Goal: Transaction & Acquisition: Purchase product/service

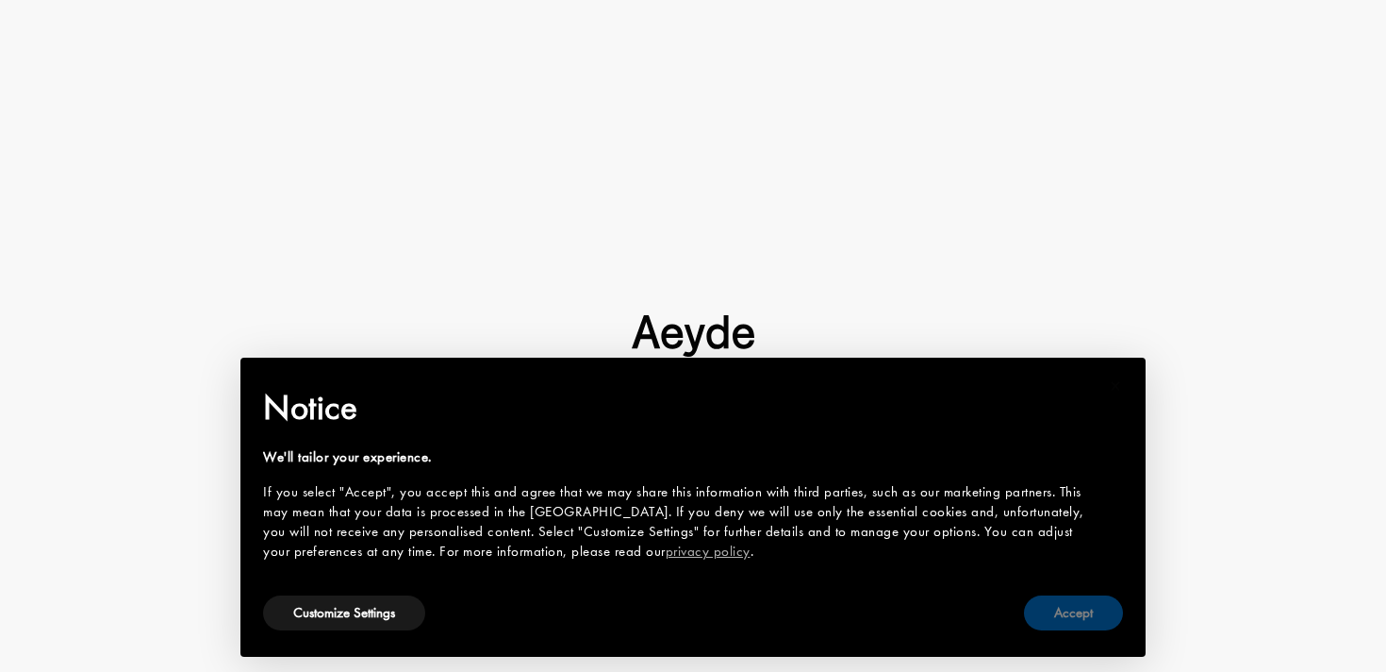
click at [1111, 616] on button "Accept" at bounding box center [1073, 612] width 99 height 35
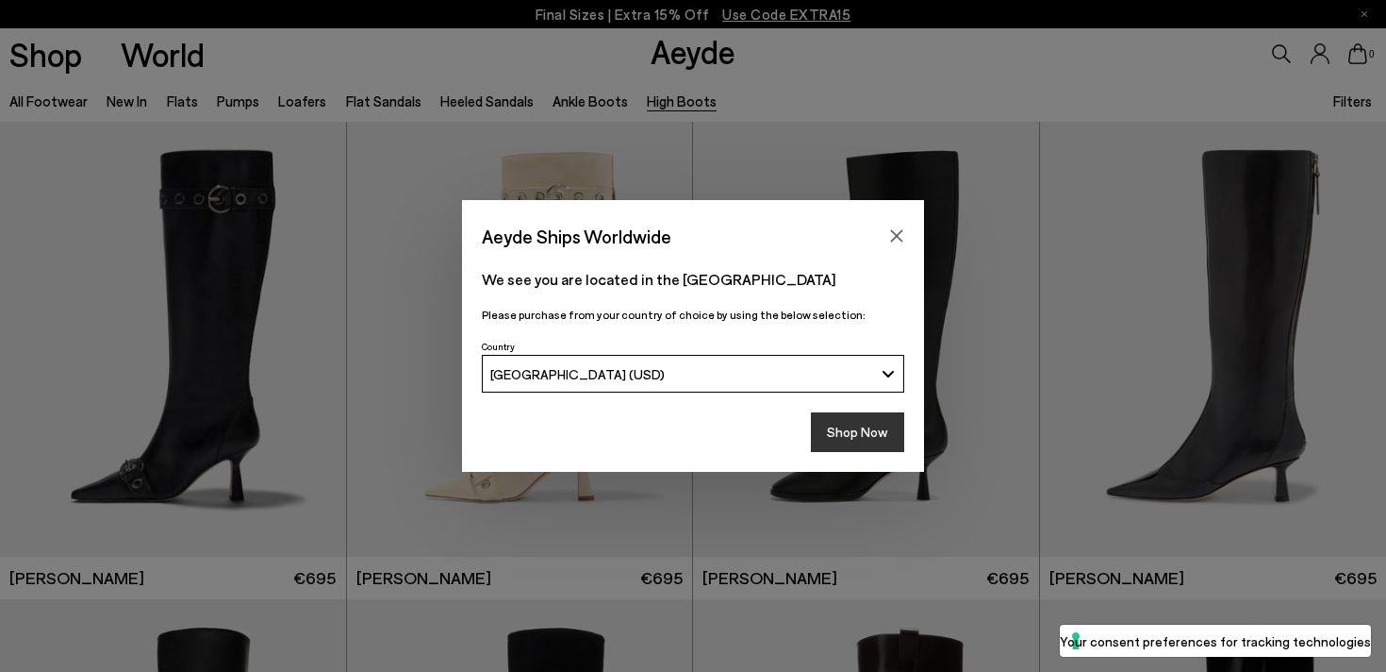
click at [860, 424] on button "Shop Now" at bounding box center [857, 432] width 93 height 40
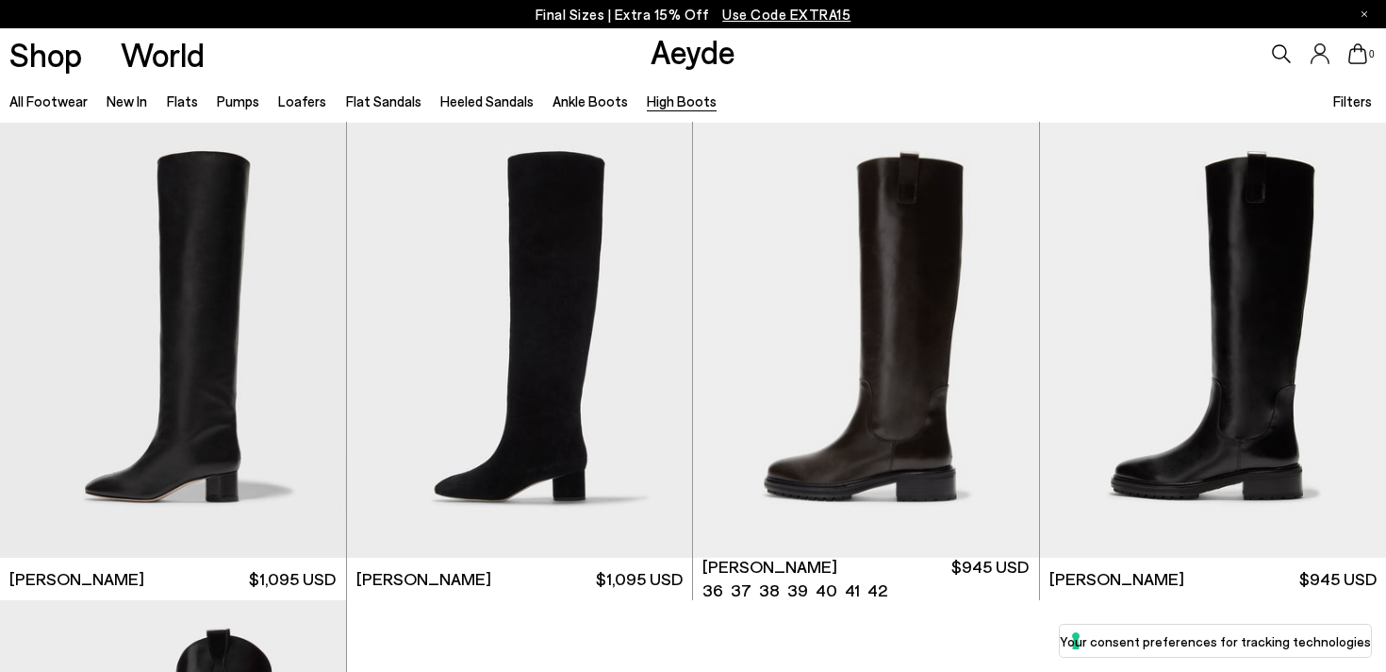
scroll to position [604, 0]
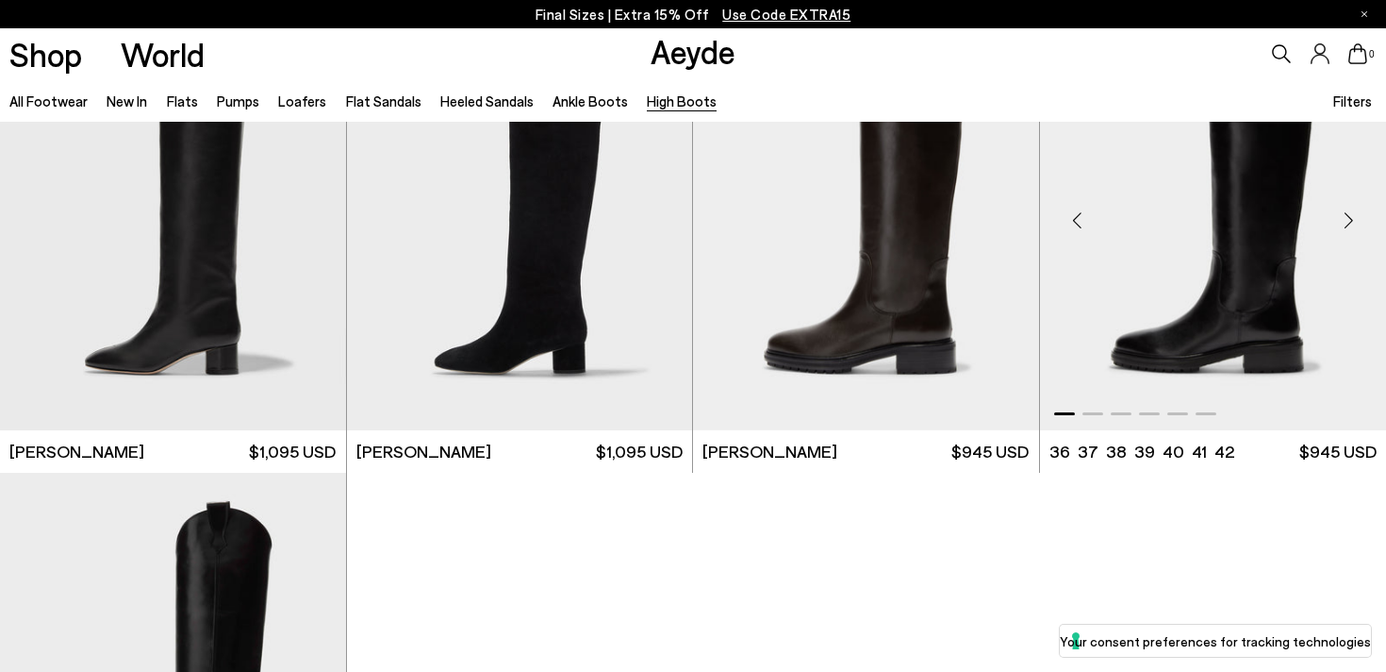
click at [1214, 300] on img "1 / 6" at bounding box center [1213, 212] width 347 height 435
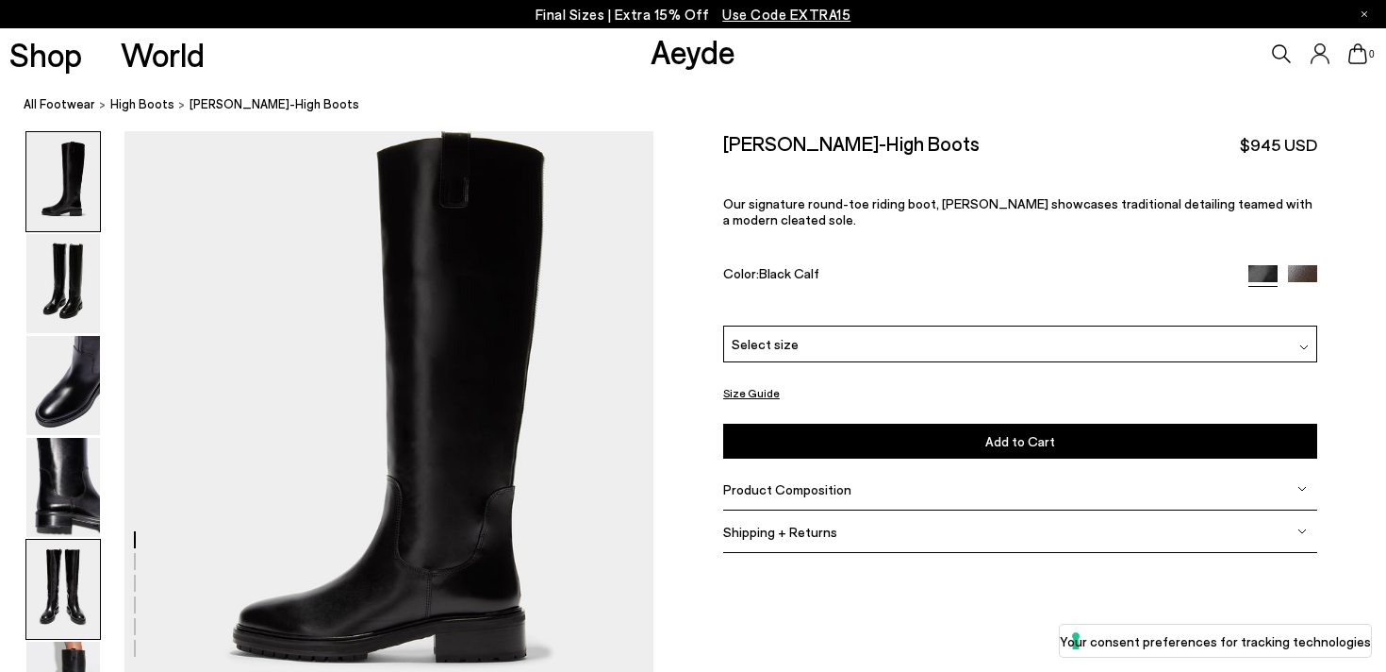
click at [71, 582] on img at bounding box center [63, 588] width 74 height 99
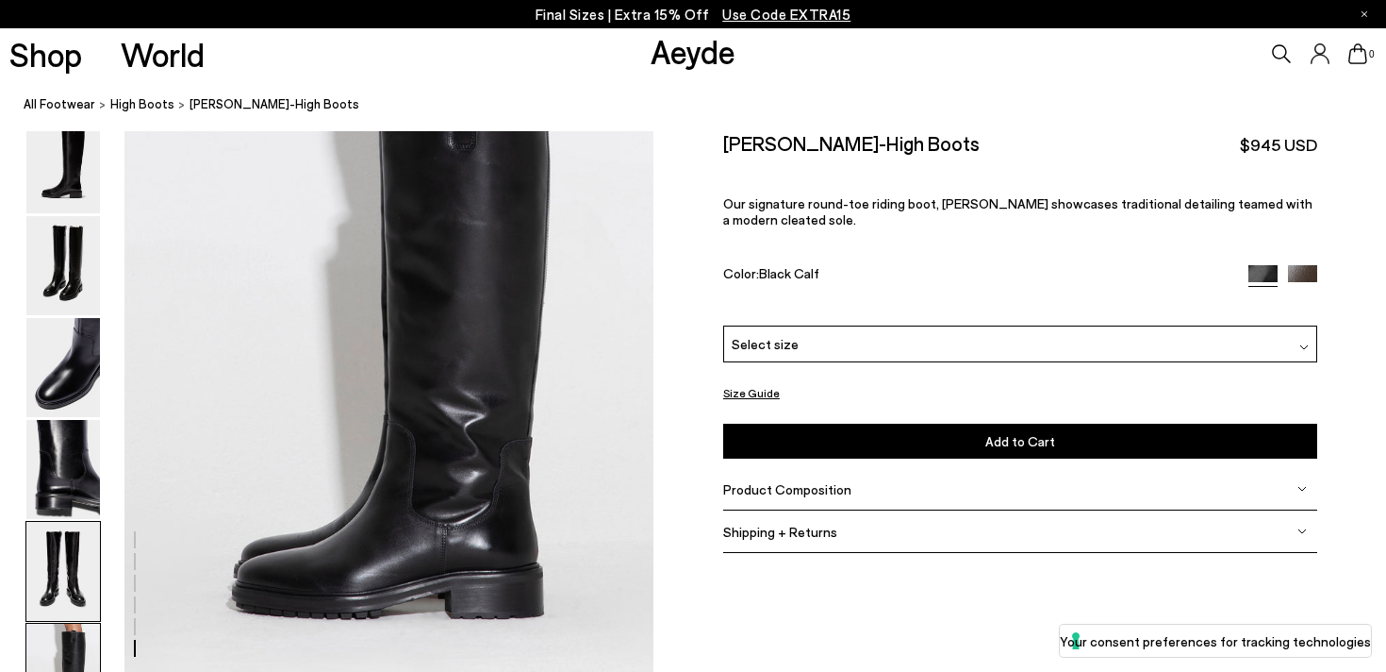
scroll to position [3671, 0]
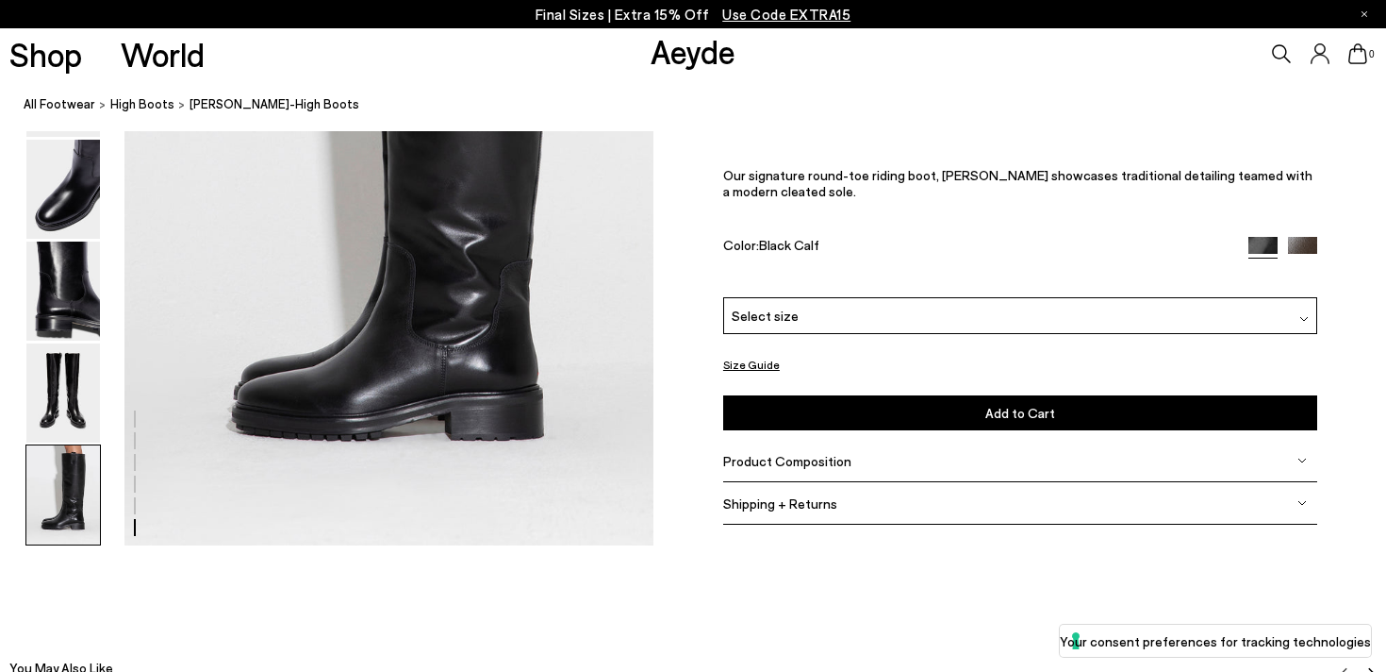
click at [63, 500] on img at bounding box center [63, 494] width 74 height 99
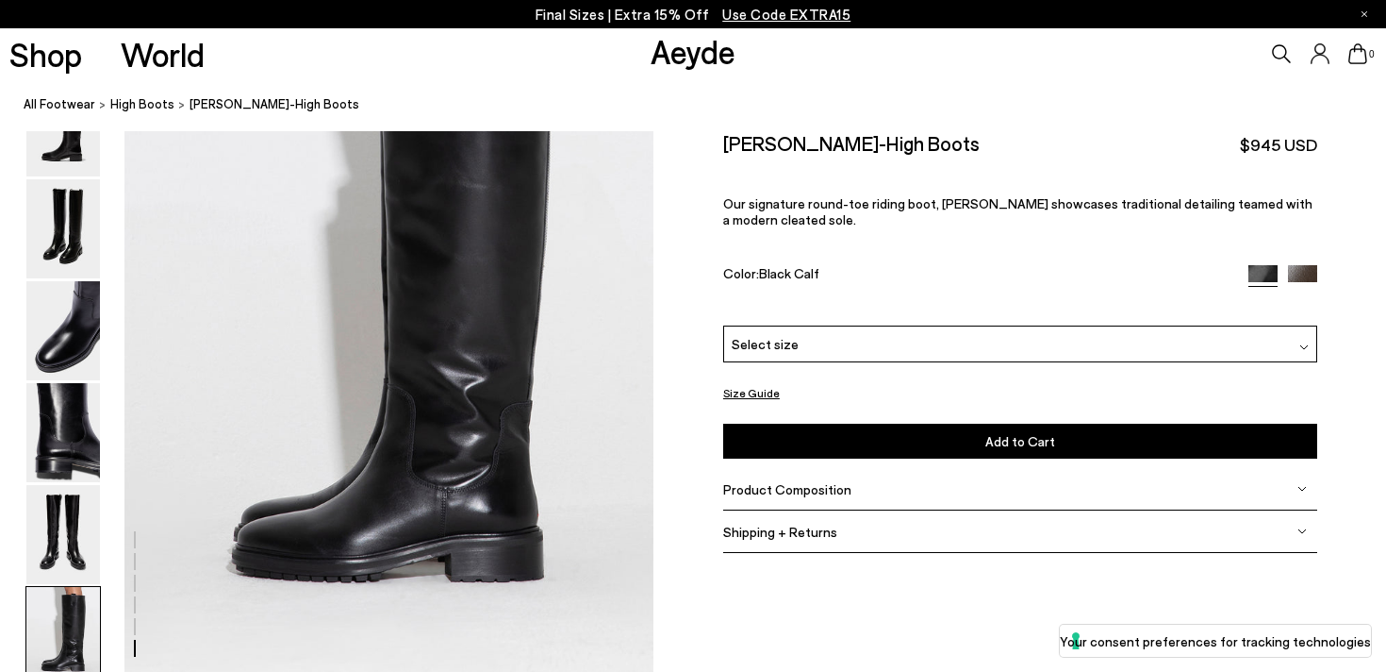
scroll to position [3509, 0]
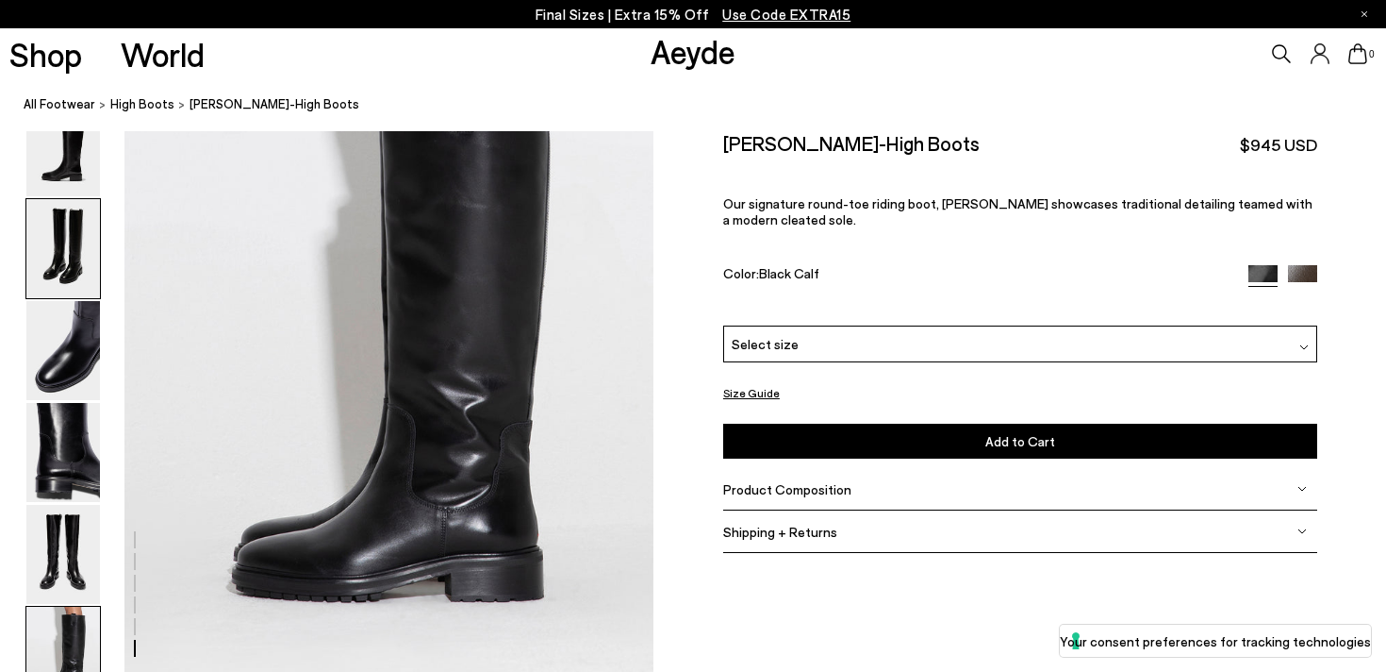
click at [70, 260] on img at bounding box center [63, 248] width 74 height 99
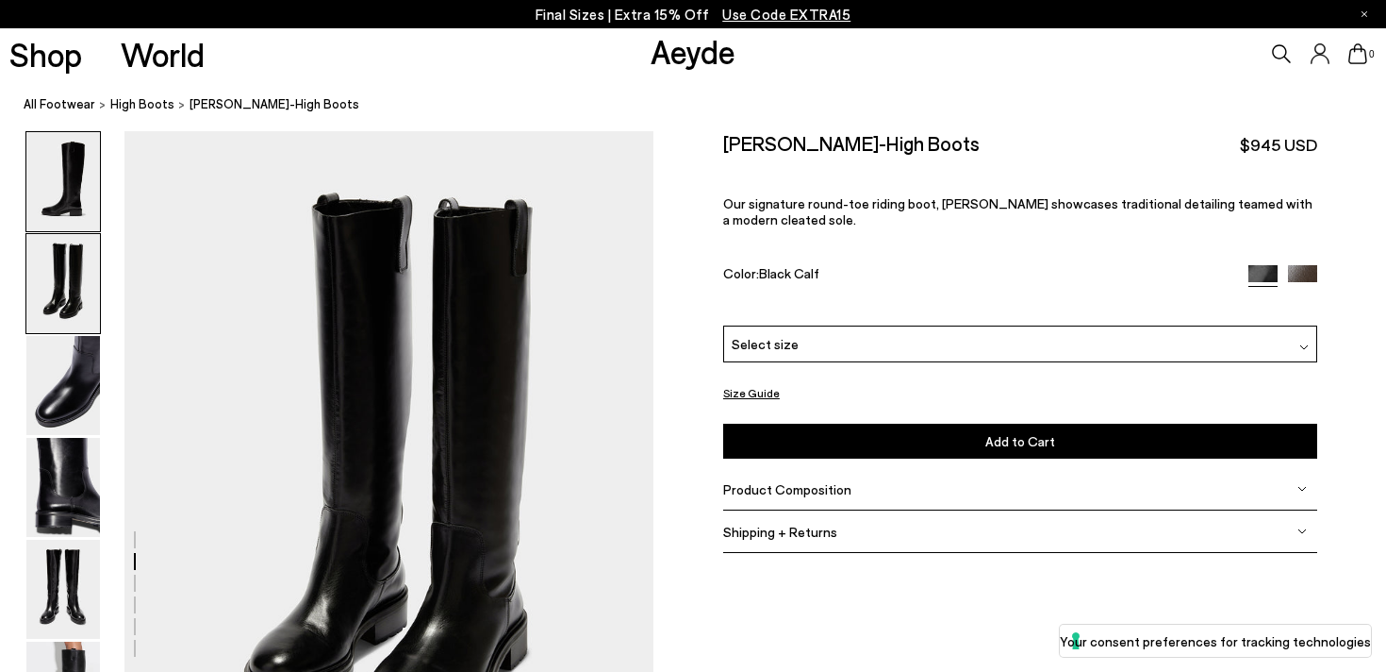
click at [86, 198] on img at bounding box center [63, 181] width 74 height 99
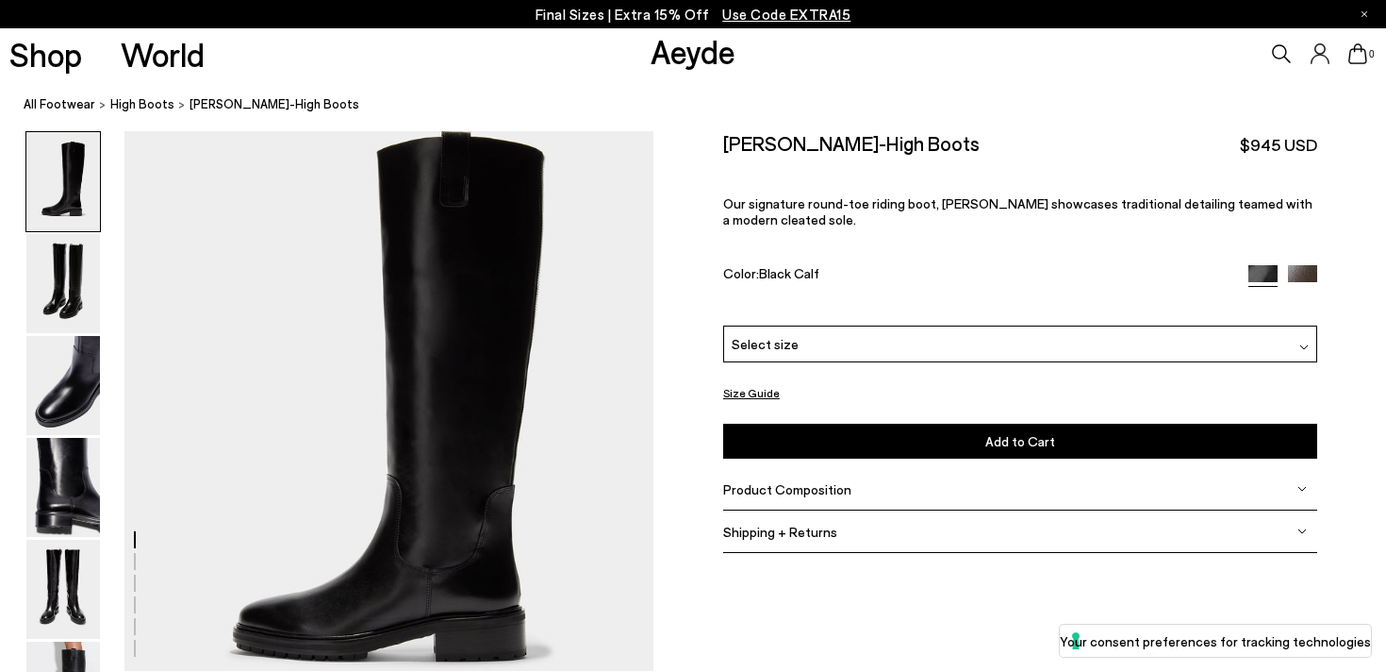
scroll to position [0, 0]
